Goal: Task Accomplishment & Management: Use online tool/utility

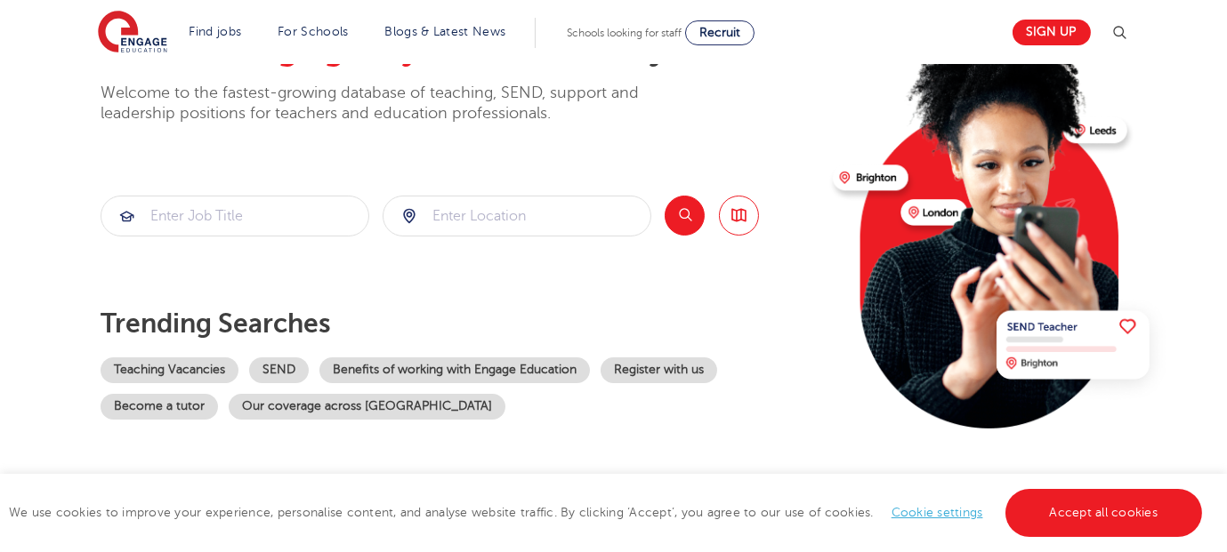
scroll to position [152, 0]
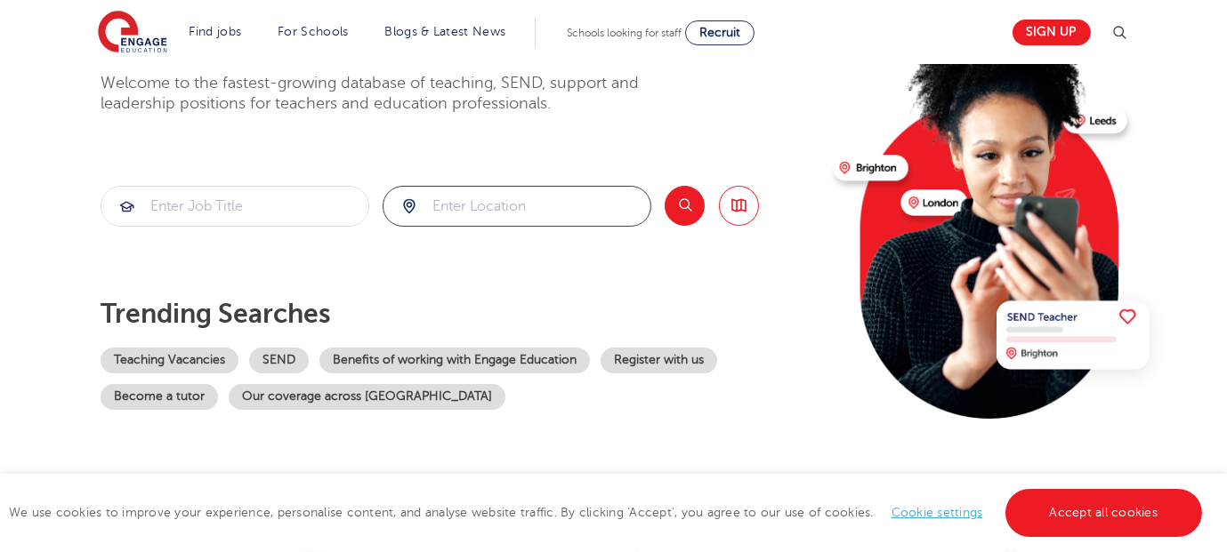
click at [459, 209] on input "search" at bounding box center [516, 206] width 267 height 39
type input "l"
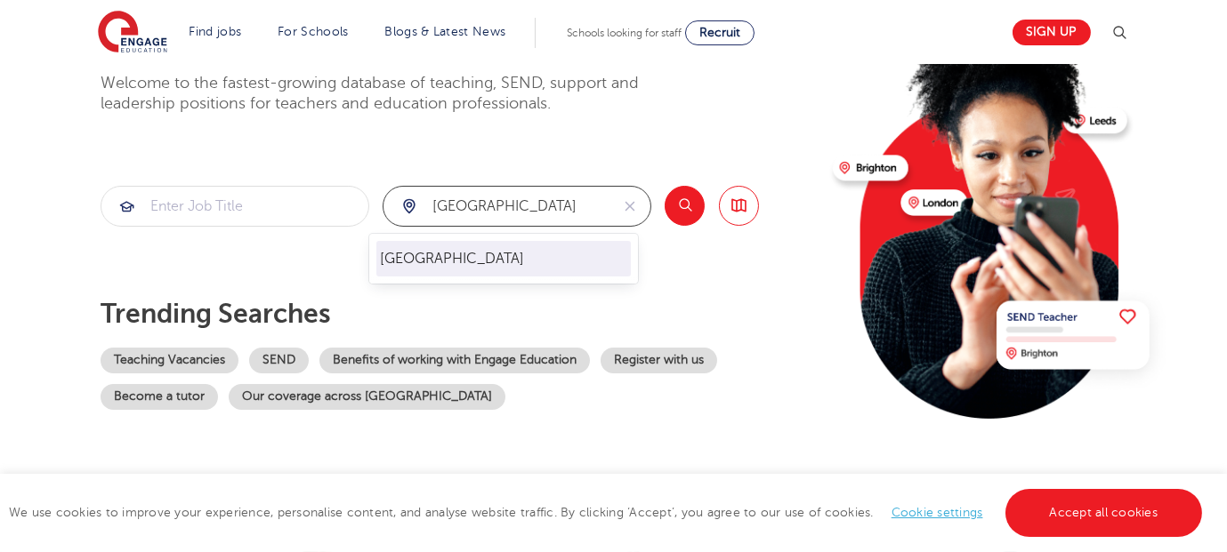
click at [443, 267] on li "[GEOGRAPHIC_DATA]" at bounding box center [503, 259] width 254 height 36
type input "[GEOGRAPHIC_DATA]"
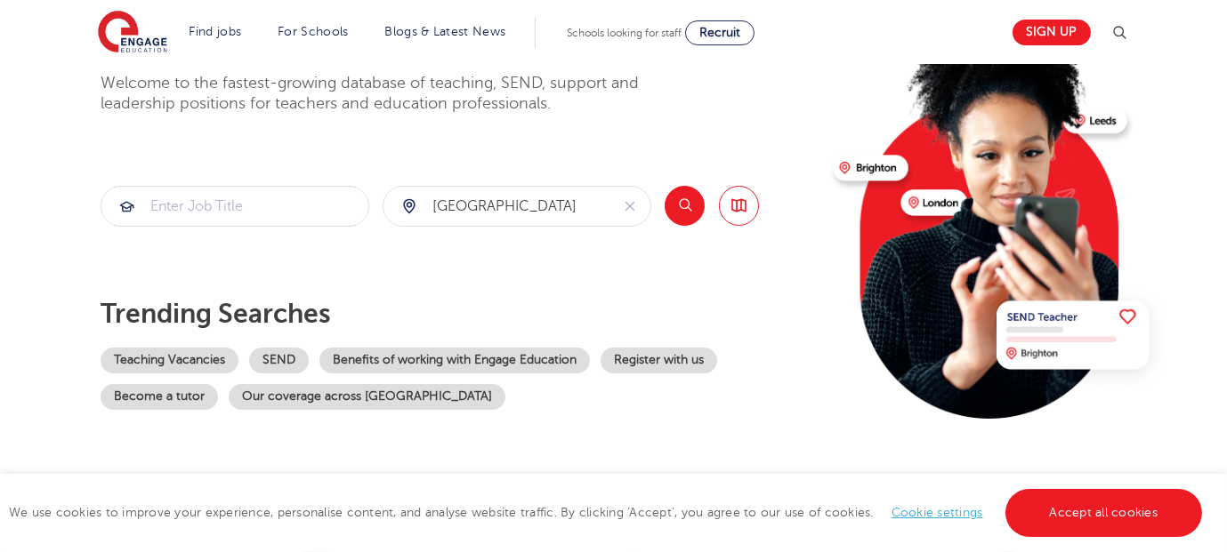
click at [680, 208] on button "Search" at bounding box center [684, 206] width 40 height 40
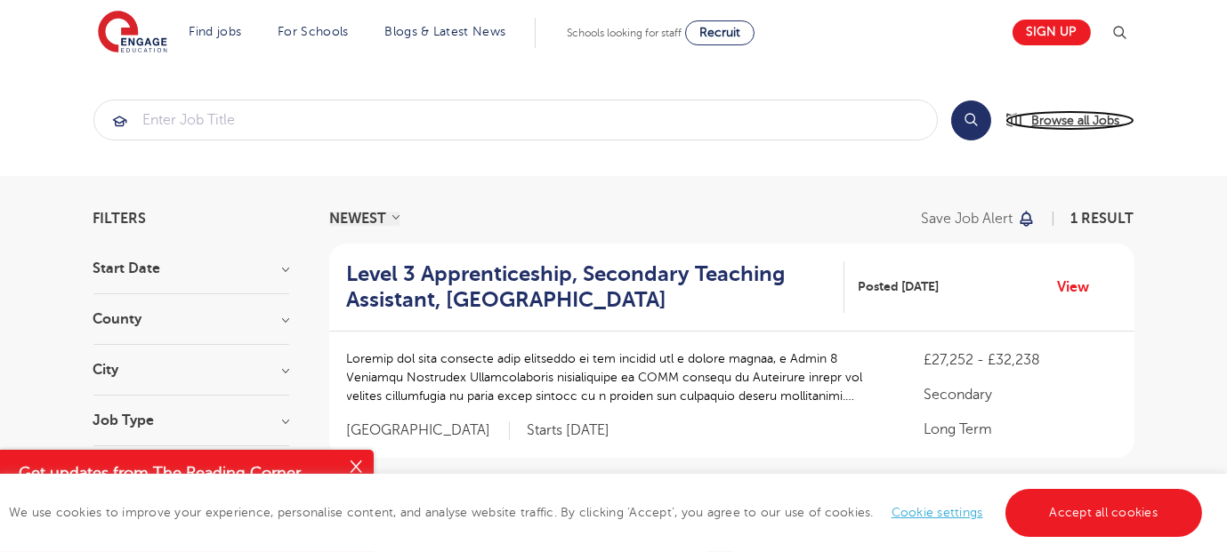
click at [1081, 119] on span "Browse all Jobs" at bounding box center [1076, 120] width 88 height 20
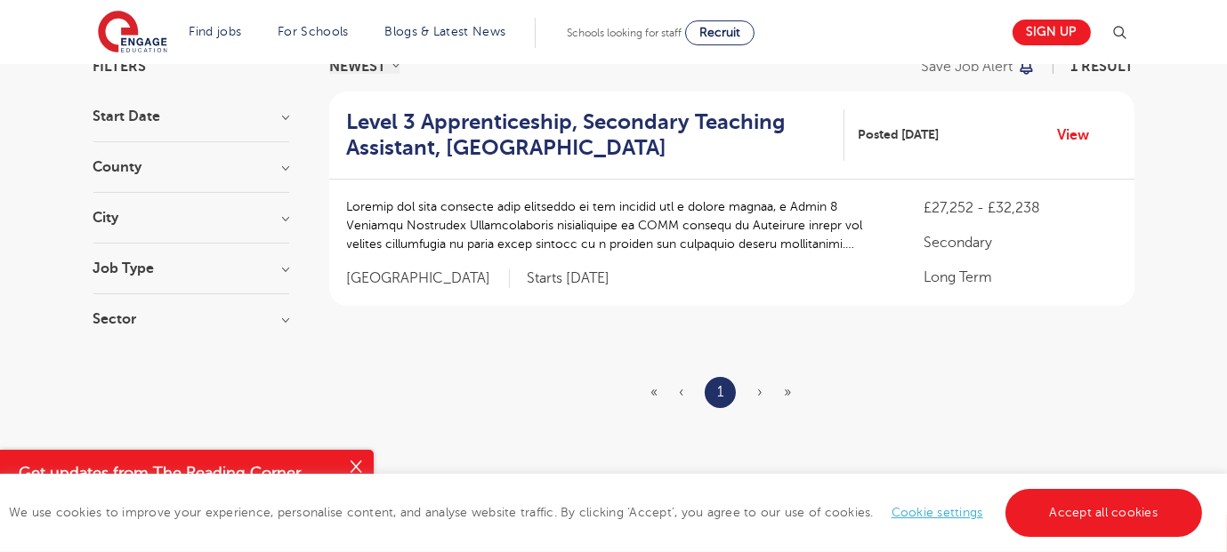
scroll to position [157, 0]
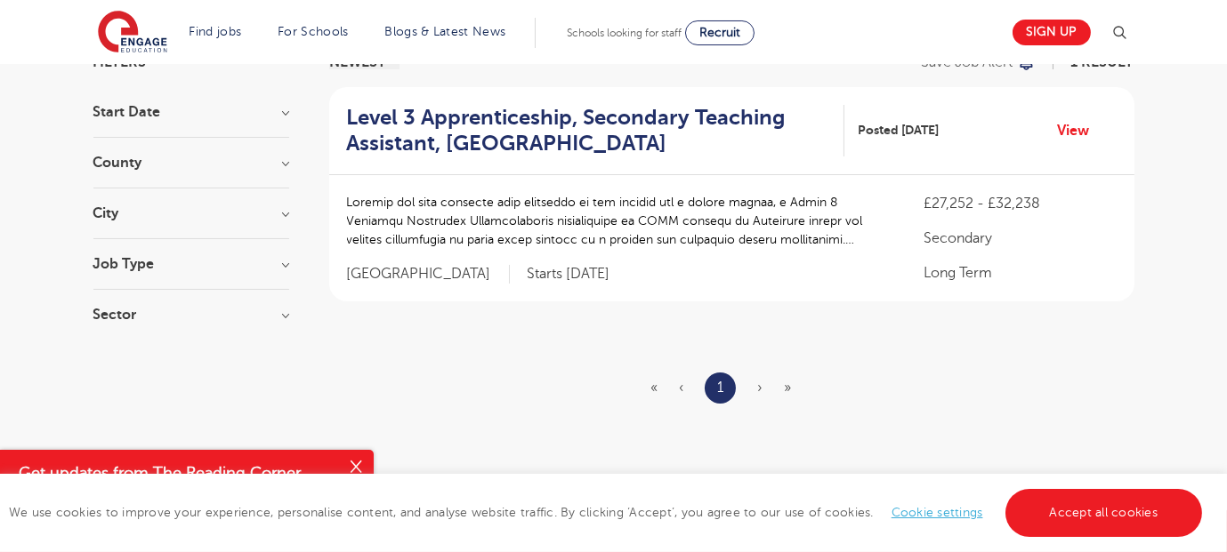
click at [254, 258] on h3 "Job Type" at bounding box center [191, 264] width 196 height 14
click at [228, 358] on h3 "Sector" at bounding box center [191, 360] width 196 height 14
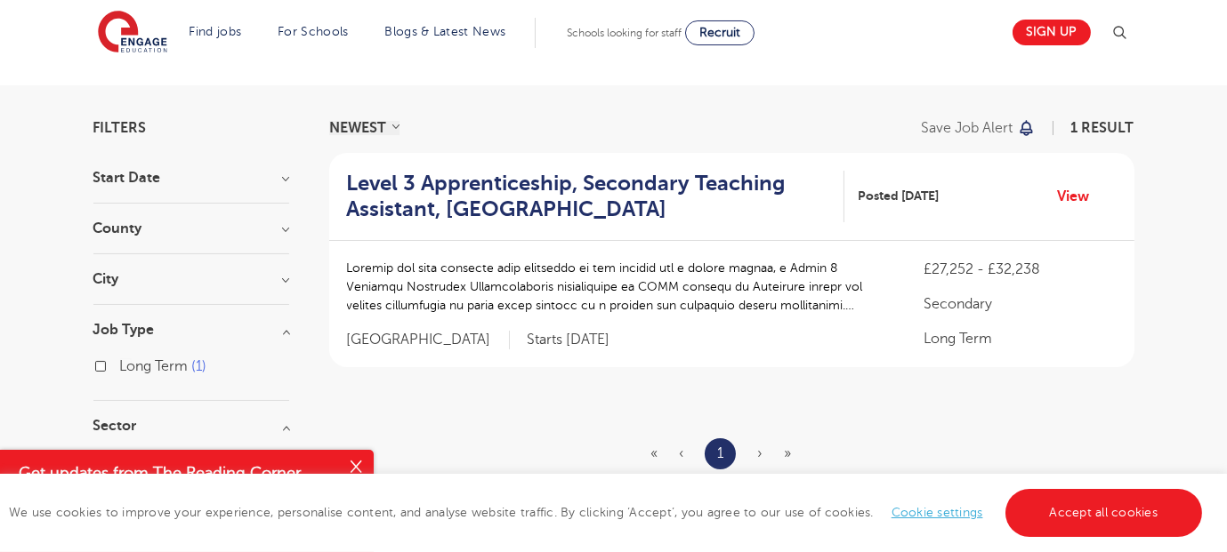
scroll to position [0, 0]
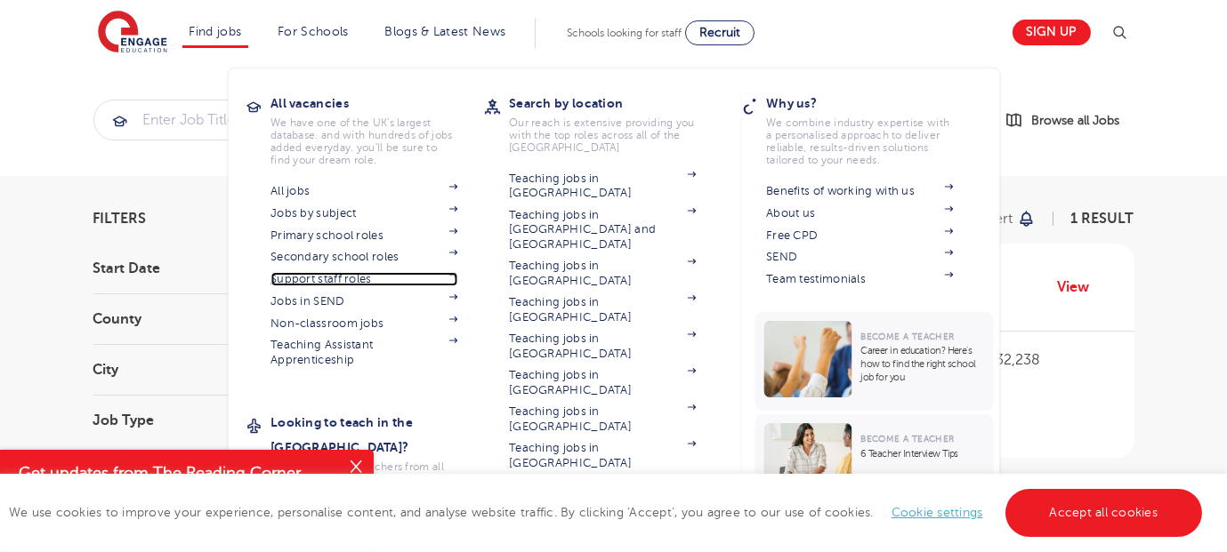
click at [329, 275] on link "Support staff roles" at bounding box center [363, 279] width 187 height 14
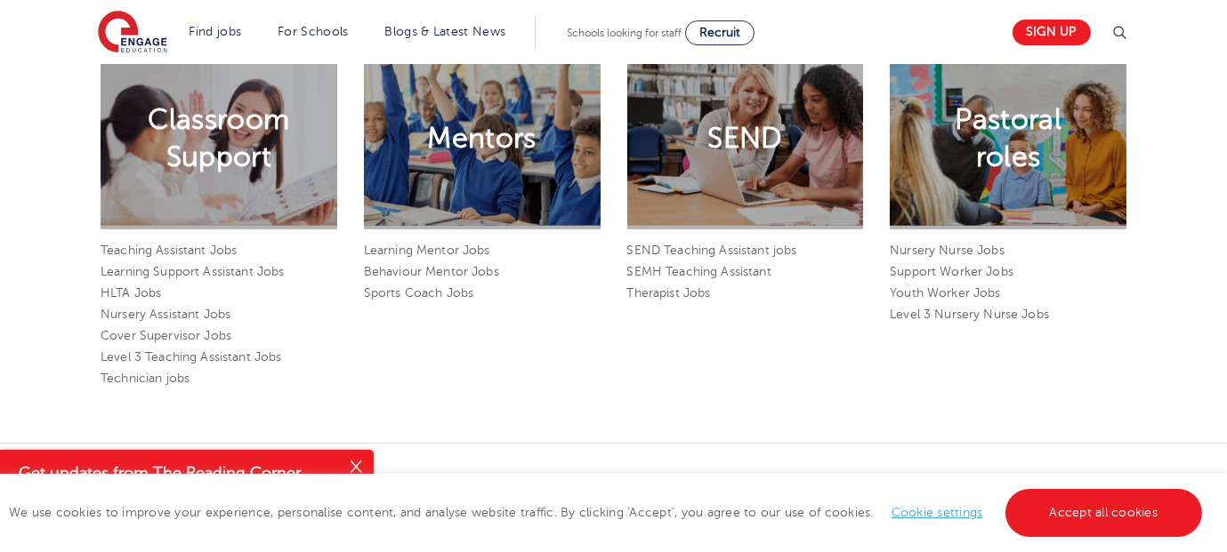
scroll to position [1502, 0]
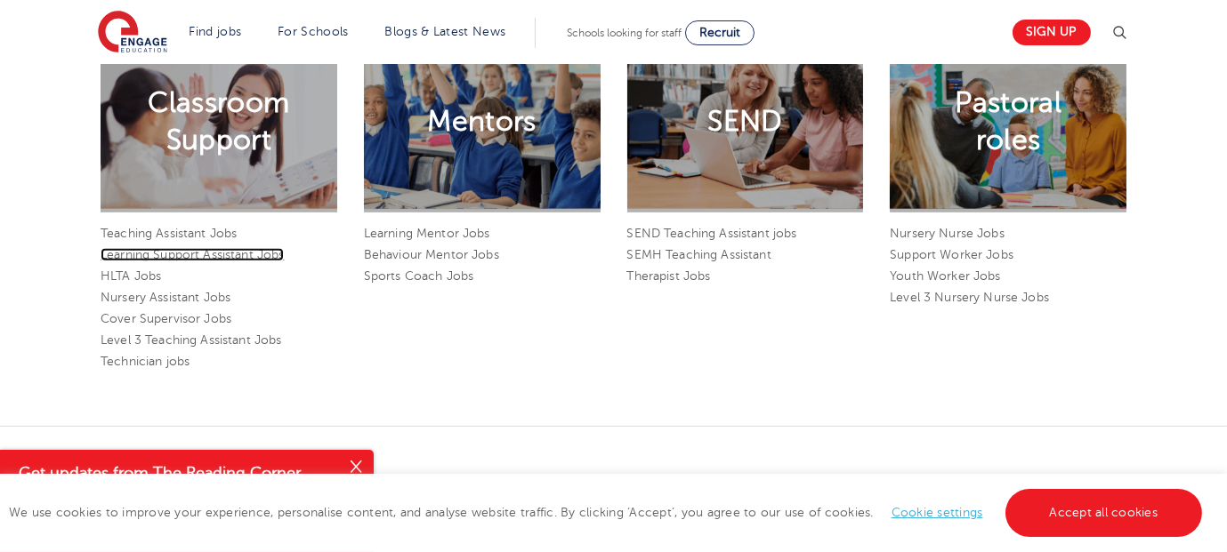
click at [201, 251] on link "Learning Support Assistant Jobs" at bounding box center [192, 254] width 183 height 13
